Goal: Transaction & Acquisition: Purchase product/service

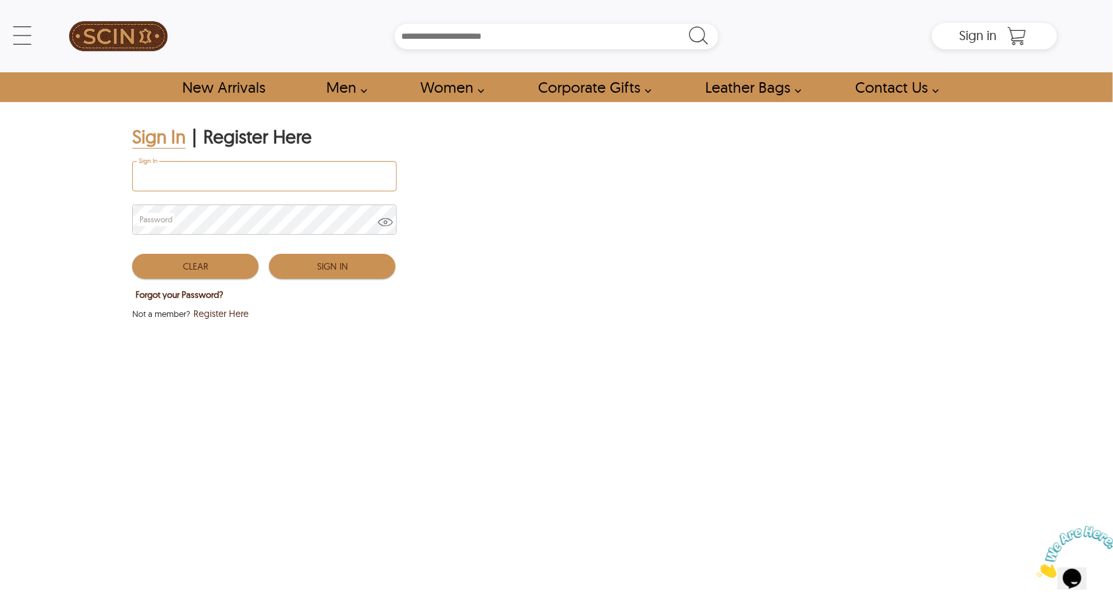
click at [289, 176] on input "Sign In" at bounding box center [264, 176] width 263 height 29
click at [312, 176] on input "**********" at bounding box center [264, 176] width 263 height 29
click at [321, 258] on button "Sign In" at bounding box center [332, 266] width 126 height 25
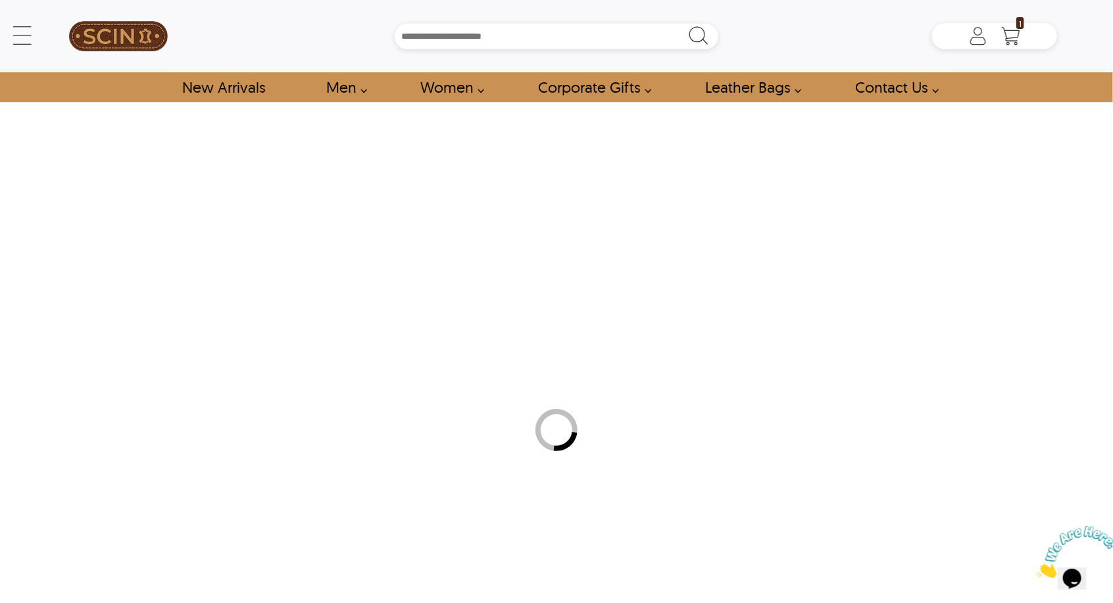
type input "*****"
